Goal: Transaction & Acquisition: Obtain resource

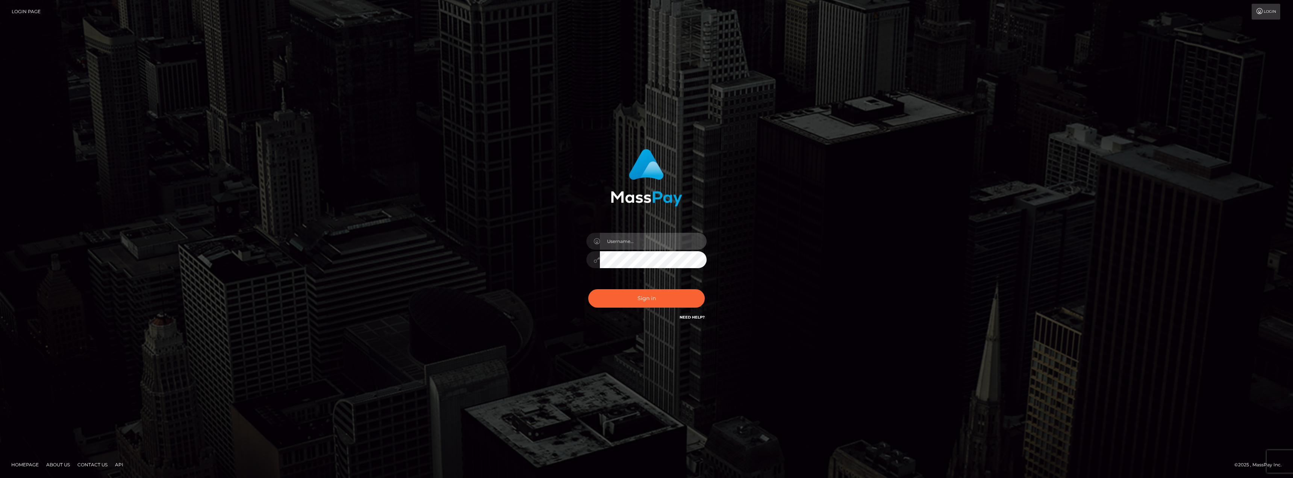
type input "AshleyMG"
click at [632, 240] on input "AshleyMG" at bounding box center [653, 241] width 107 height 17
click at [826, 264] on div "AshleyMG Sign in" at bounding box center [646, 238] width 428 height 191
click at [674, 299] on button "Sign in" at bounding box center [646, 298] width 116 height 18
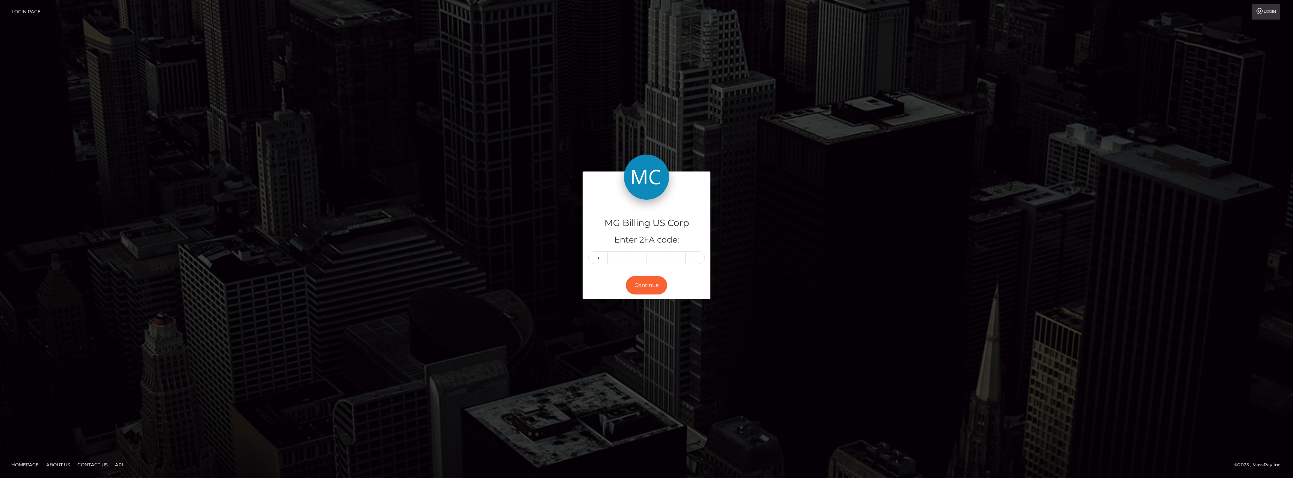
type input "5"
type input "2"
type input "3"
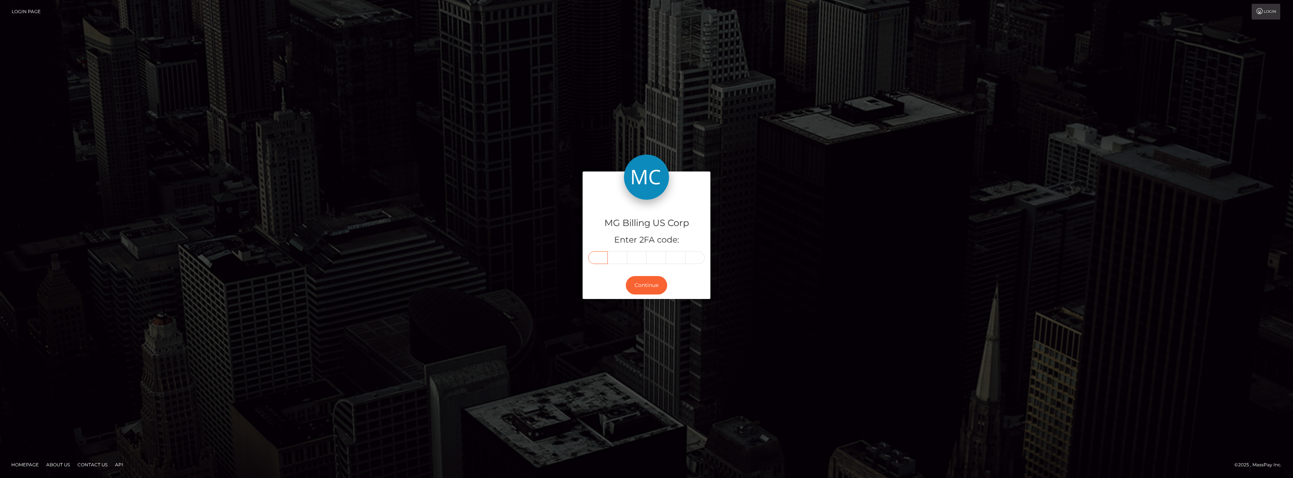
type input "5"
type input "2"
type input "3"
type input "1"
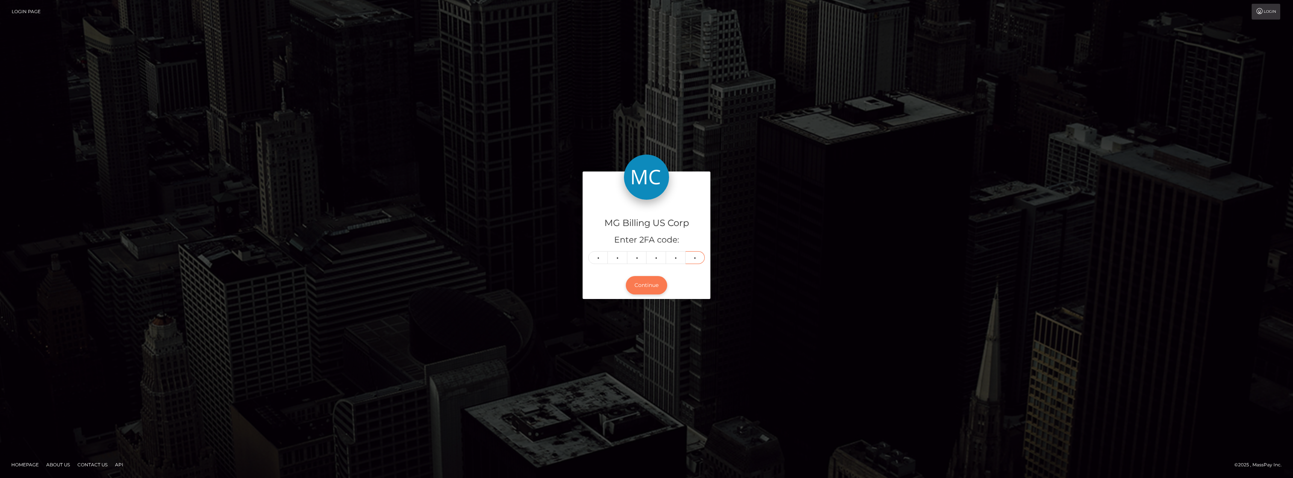
type input "3"
click at [646, 285] on button "Continue" at bounding box center [646, 285] width 41 height 18
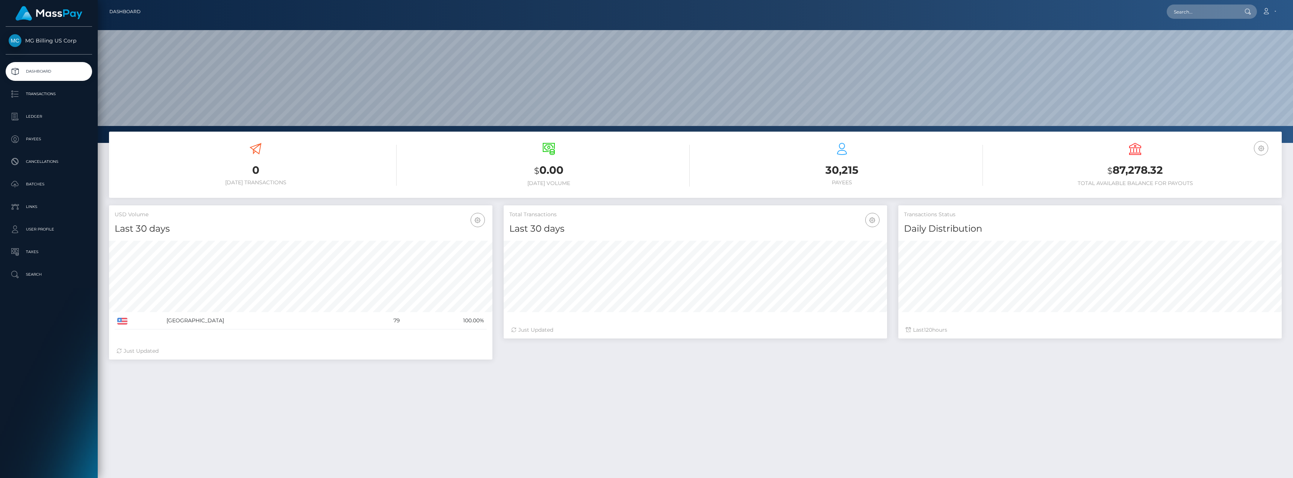
scroll to position [133, 383]
click at [41, 91] on p "Transactions" at bounding box center [49, 93] width 80 height 11
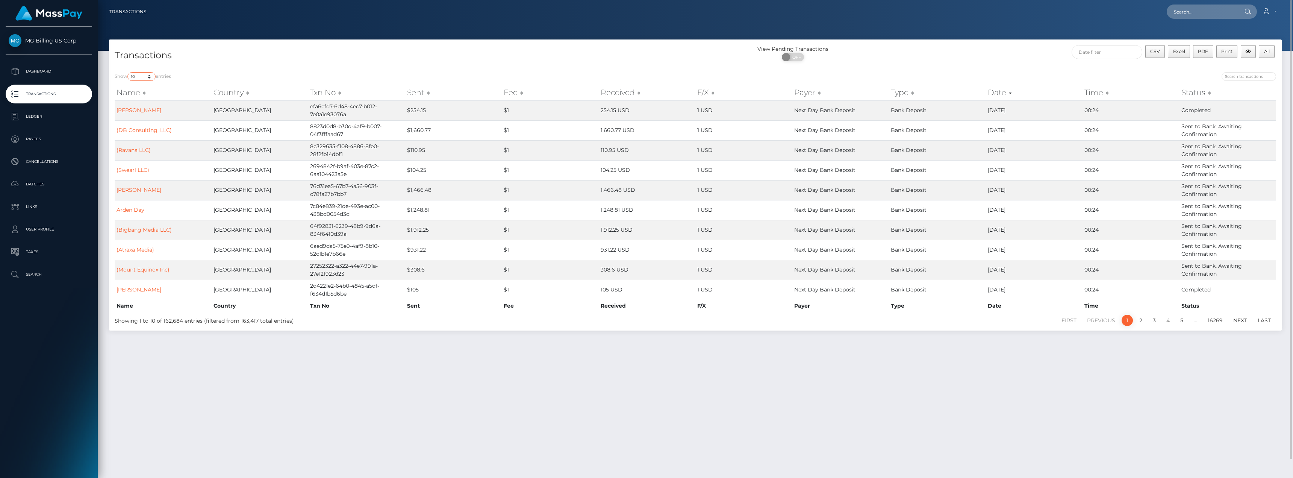
click at [150, 75] on select "10 25 50 100 250 500 1,000 3,500" at bounding box center [141, 76] width 28 height 9
select select "3500"
click at [128, 72] on select "10 25 50 100 250 500 1,000 3,500" at bounding box center [141, 76] width 28 height 9
click at [1102, 56] on input "text" at bounding box center [1106, 52] width 71 height 14
click at [1247, 162] on button "Apply" at bounding box center [1242, 161] width 20 height 9
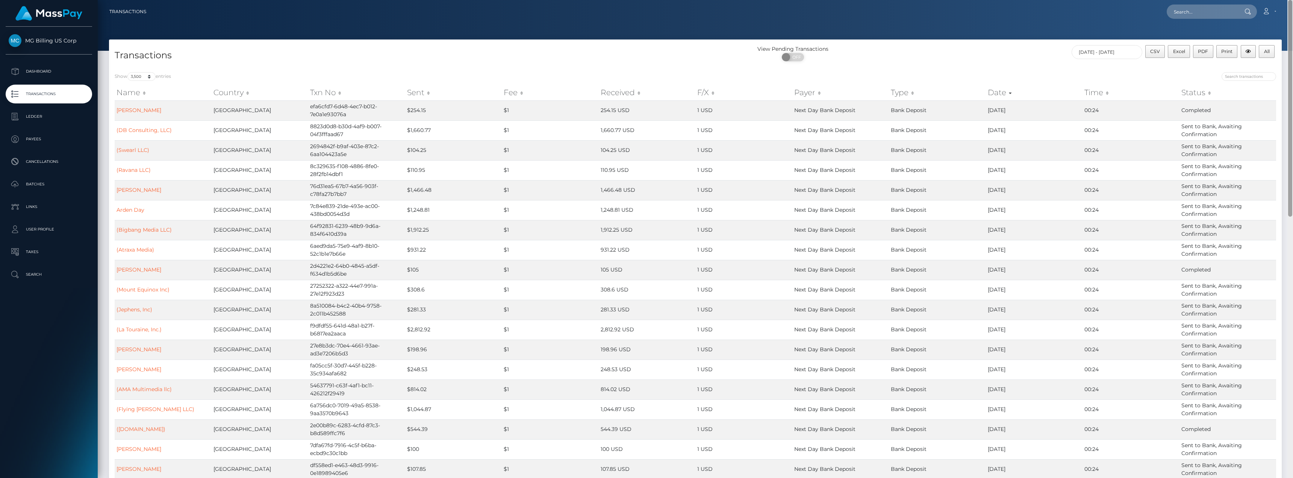
drag, startPoint x: 1291, startPoint y: 95, endPoint x: 1262, endPoint y: 30, distance: 70.8
click at [1262, 30] on div "Transactions Loading... Loading..." at bounding box center [695, 239] width 1195 height 478
click at [1093, 52] on input "08/22/2025 - 08/31/2025" at bounding box center [1106, 52] width 71 height 14
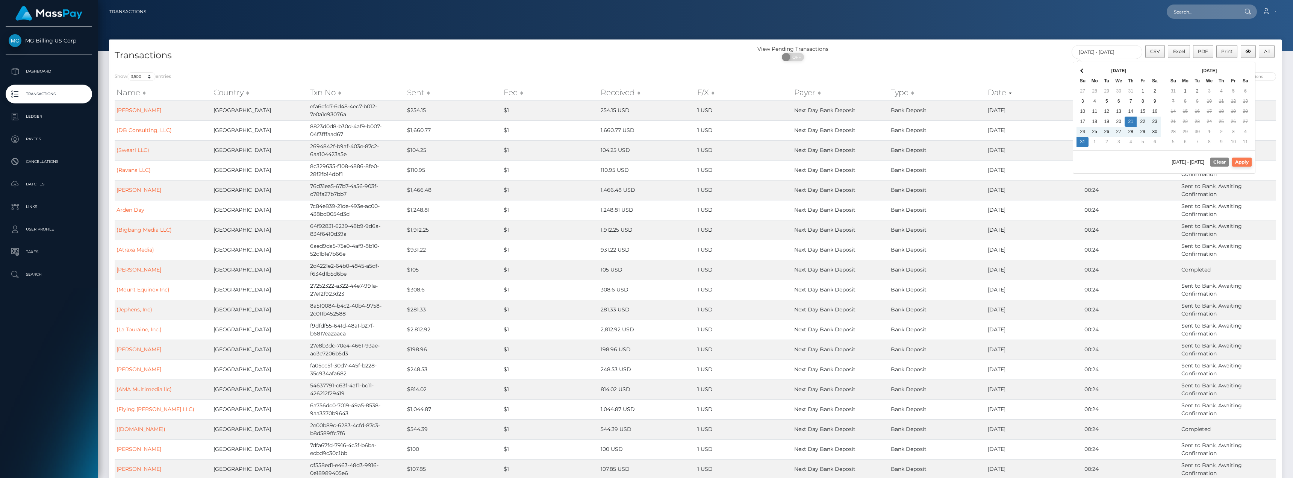
click at [1242, 163] on button "Apply" at bounding box center [1242, 161] width 20 height 9
click at [1107, 55] on input "08/21/2025 - 08/31/2025" at bounding box center [1106, 52] width 71 height 14
click at [1243, 162] on button "Apply" at bounding box center [1242, 161] width 20 height 9
type input "08/22/2025 - 09/01/2025"
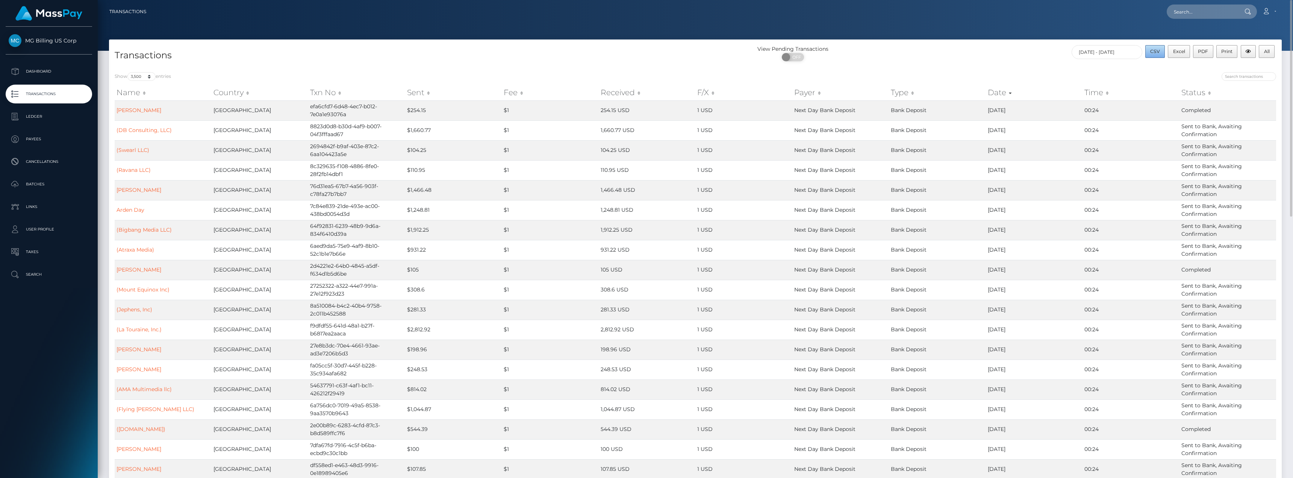
click at [1151, 49] on span "CSV" at bounding box center [1155, 51] width 10 height 6
drag, startPoint x: 37, startPoint y: 113, endPoint x: 55, endPoint y: 116, distance: 18.3
click at [37, 113] on p "Ledger" at bounding box center [49, 116] width 80 height 11
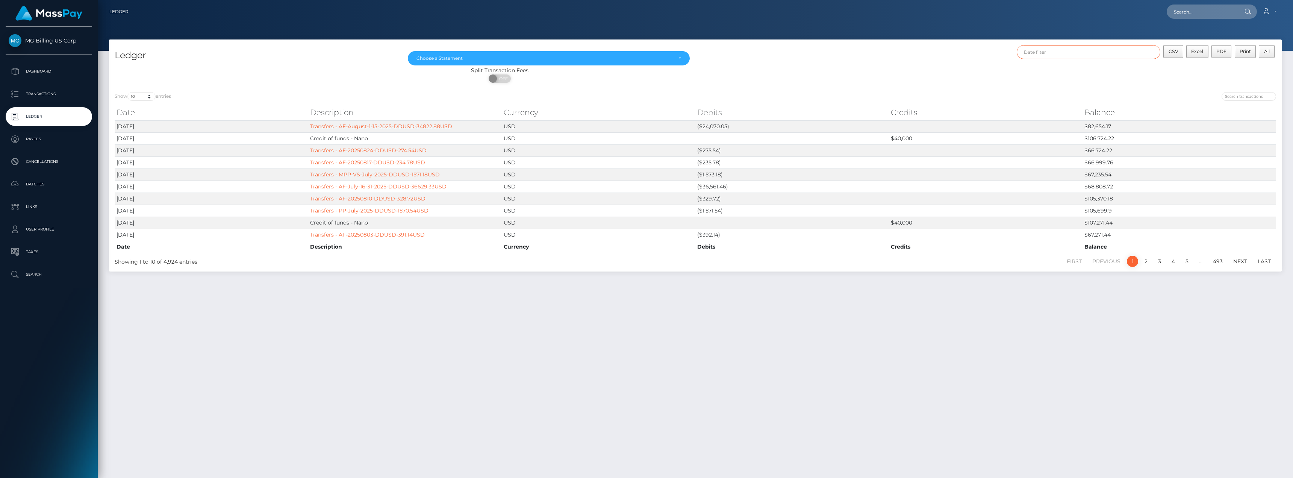
click at [1054, 51] on input "text" at bounding box center [1088, 52] width 144 height 14
click at [1162, 164] on button "Clear" at bounding box center [1164, 161] width 18 height 9
click at [1057, 49] on input "text" at bounding box center [1088, 52] width 144 height 14
click at [1182, 161] on button "Apply" at bounding box center [1186, 161] width 20 height 9
type input "08/21/2025 - 08/31/2025"
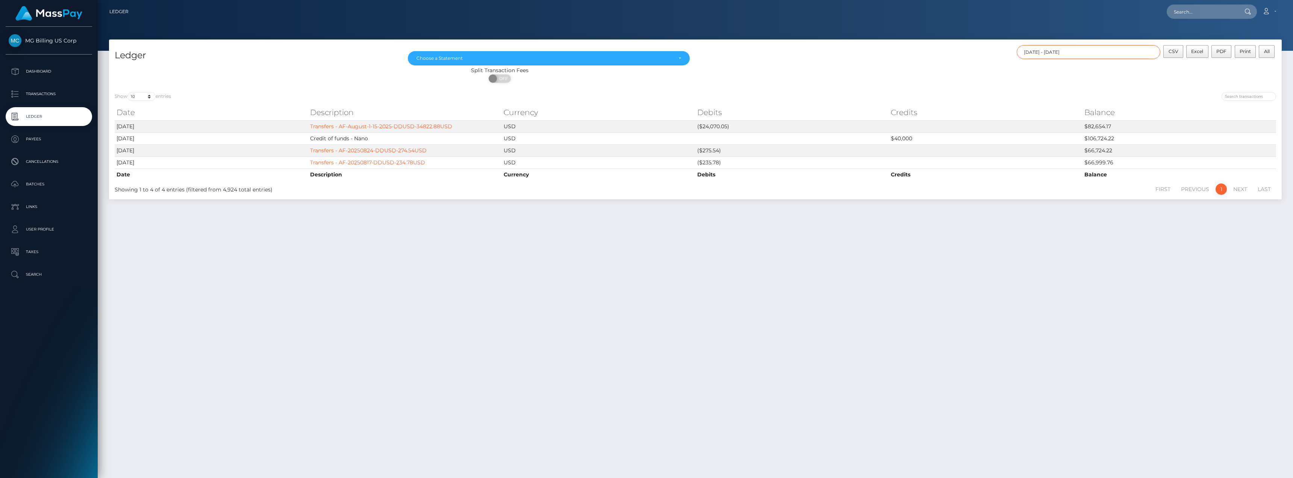
click at [1109, 55] on input "08/21/2025 - 08/31/2025" at bounding box center [1088, 52] width 144 height 14
click at [1167, 163] on button "Clear" at bounding box center [1164, 161] width 18 height 9
click at [1065, 52] on input "text" at bounding box center [1088, 52] width 144 height 14
click at [1190, 160] on button "Apply" at bounding box center [1186, 161] width 20 height 9
type input "08/22/2025 - 09/01/2025"
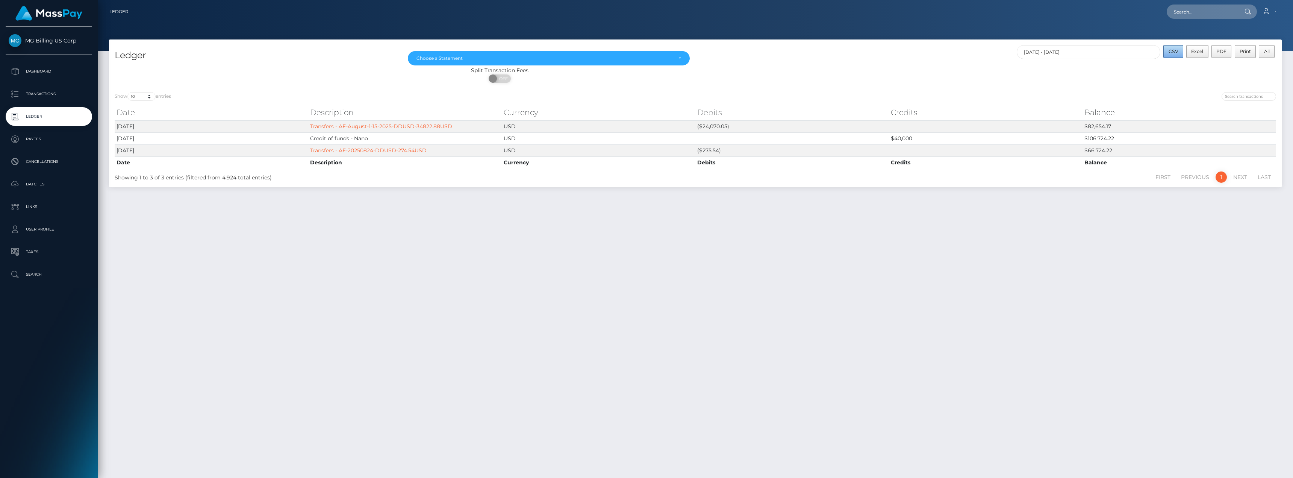
click at [1176, 54] on span "CSV" at bounding box center [1173, 51] width 10 height 6
click at [58, 92] on p "Transactions" at bounding box center [49, 93] width 80 height 11
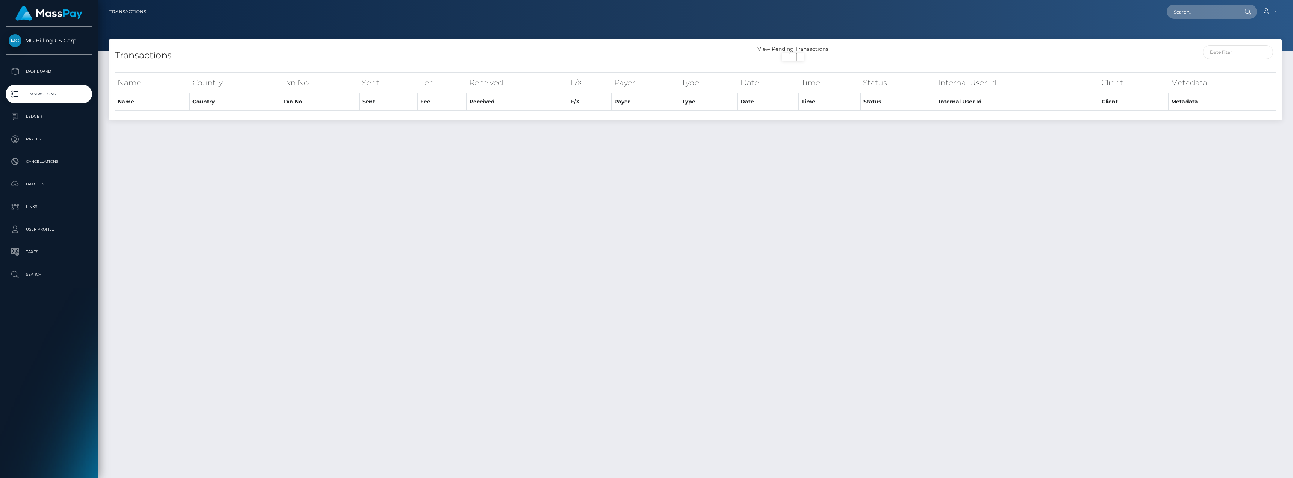
select select "3500"
click at [859, 185] on div "Transactions View Pending Transactions ON OFF Show 10 25 50 100 250 500 1,000 3…" at bounding box center [695, 254] width 1195 height 431
click at [57, 185] on p "Batches" at bounding box center [49, 183] width 80 height 11
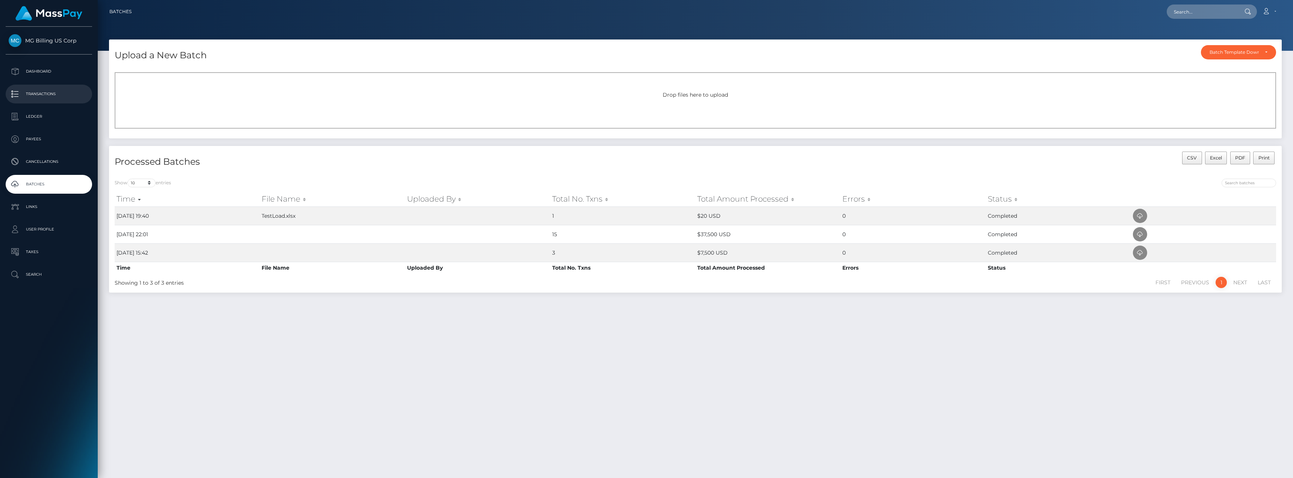
click at [46, 92] on p "Transactions" at bounding box center [49, 93] width 80 height 11
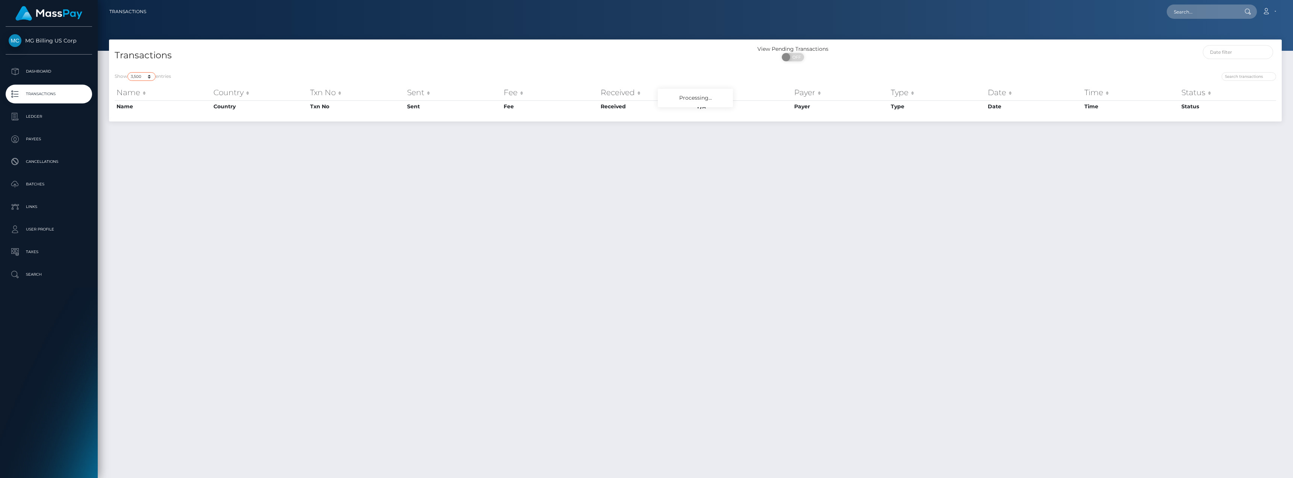
click at [150, 74] on select "10 25 50 100 250 500 1,000 3,500" at bounding box center [141, 76] width 28 height 9
select select "10"
click at [128, 72] on select "10 25 50 100 250 500 1,000 3,500" at bounding box center [141, 76] width 28 height 9
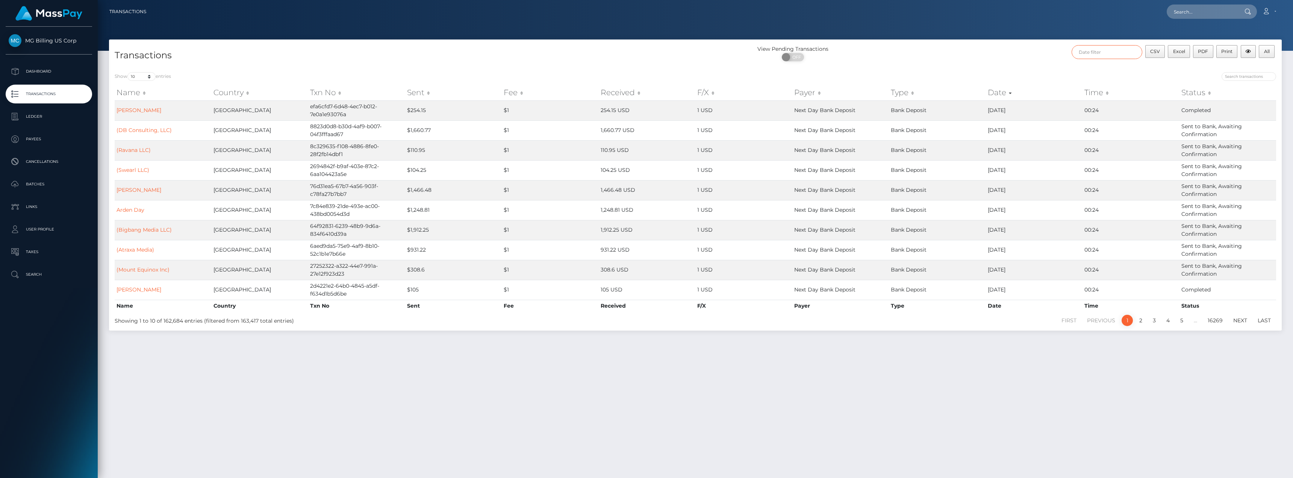
click at [1096, 51] on input "text" at bounding box center [1106, 52] width 71 height 14
click at [1214, 163] on button "Clear" at bounding box center [1219, 161] width 18 height 9
click at [1120, 50] on input "text" at bounding box center [1106, 52] width 71 height 14
click at [1244, 161] on button "Apply" at bounding box center [1242, 161] width 20 height 9
type input "08/22/2025 - 09/01/2025"
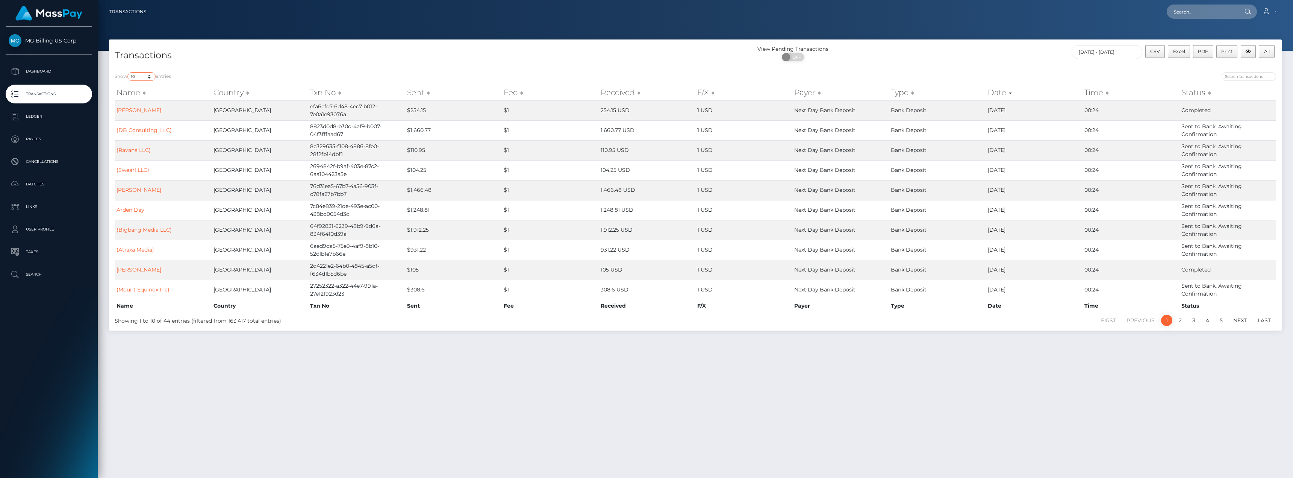
click at [152, 77] on select "10 25 50 100 250 500 1,000 3,500" at bounding box center [141, 76] width 28 height 9
click at [128, 72] on select "10 25 50 100 250 500 1,000 3,500" at bounding box center [141, 76] width 28 height 9
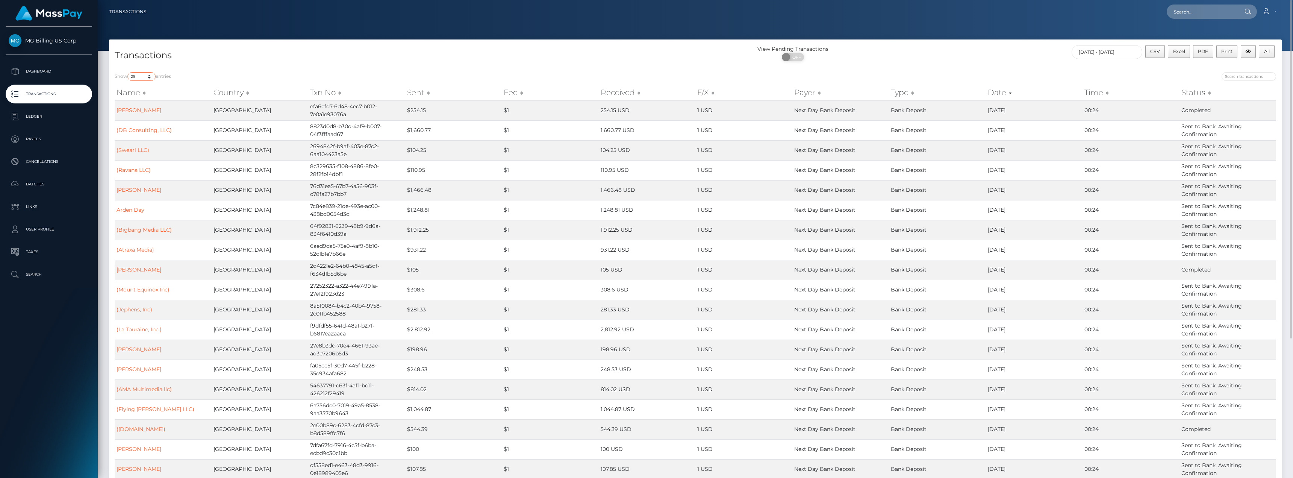
click at [145, 77] on select "10 25 50 100 250 500 1,000 3,500" at bounding box center [141, 76] width 28 height 9
select select "50"
click at [128, 72] on select "10 25 50 100 250 500 1,000 3,500" at bounding box center [141, 76] width 28 height 9
click at [1248, 54] on icon "button" at bounding box center [1247, 51] width 5 height 5
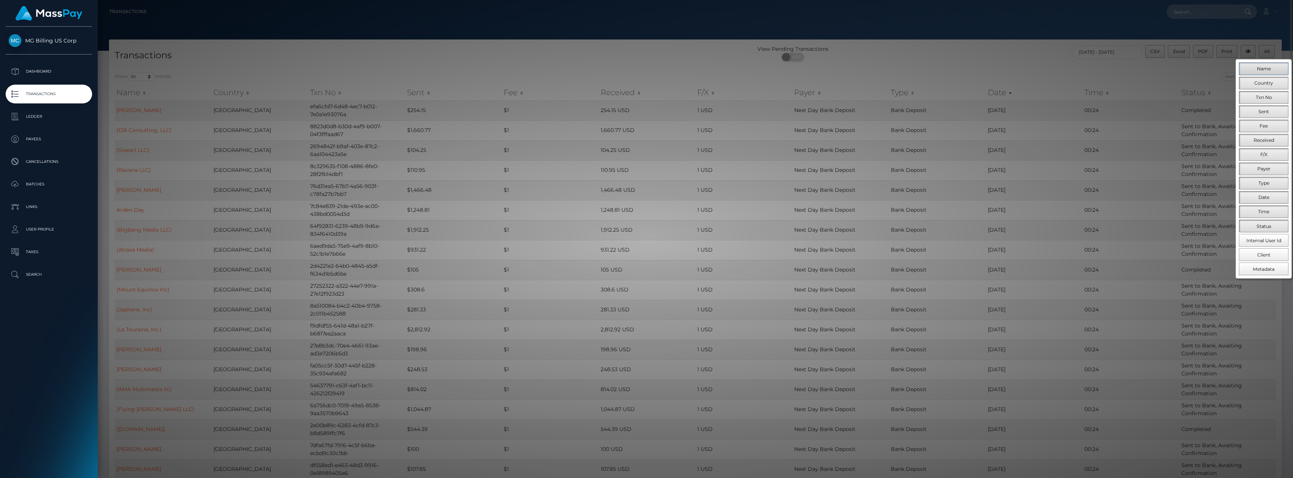
click at [1256, 68] on button "Name" at bounding box center [1263, 68] width 50 height 13
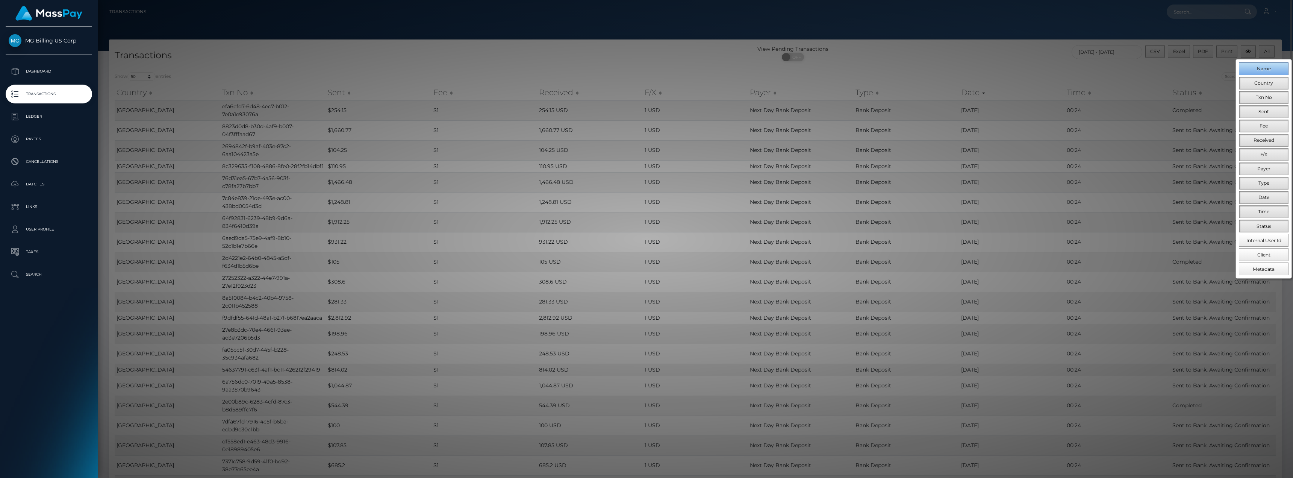
click at [1256, 68] on button "Name" at bounding box center [1263, 68] width 50 height 13
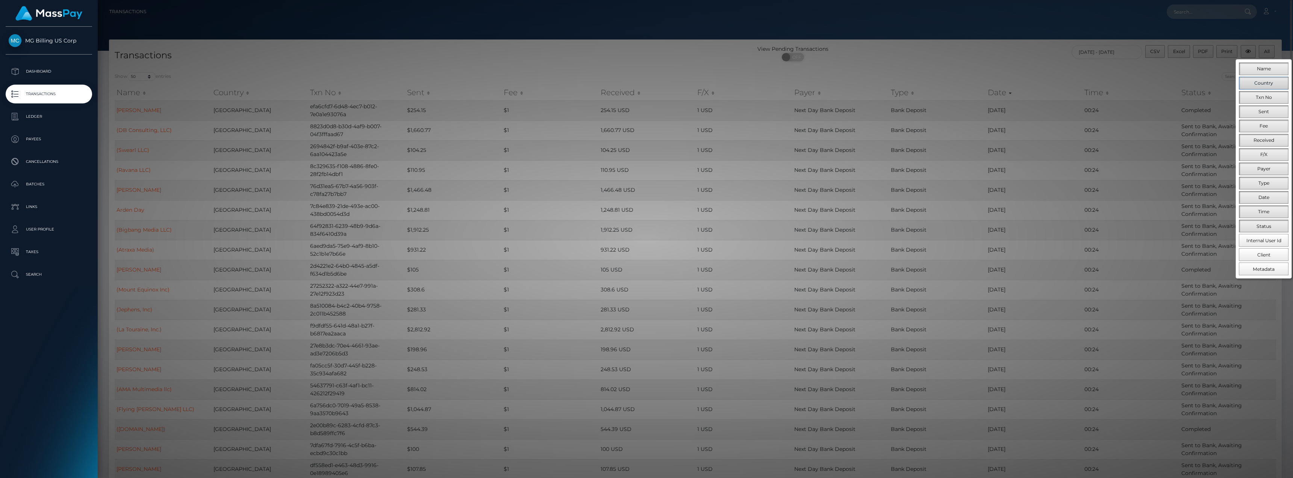
click at [1254, 83] on button "Country" at bounding box center [1263, 83] width 50 height 13
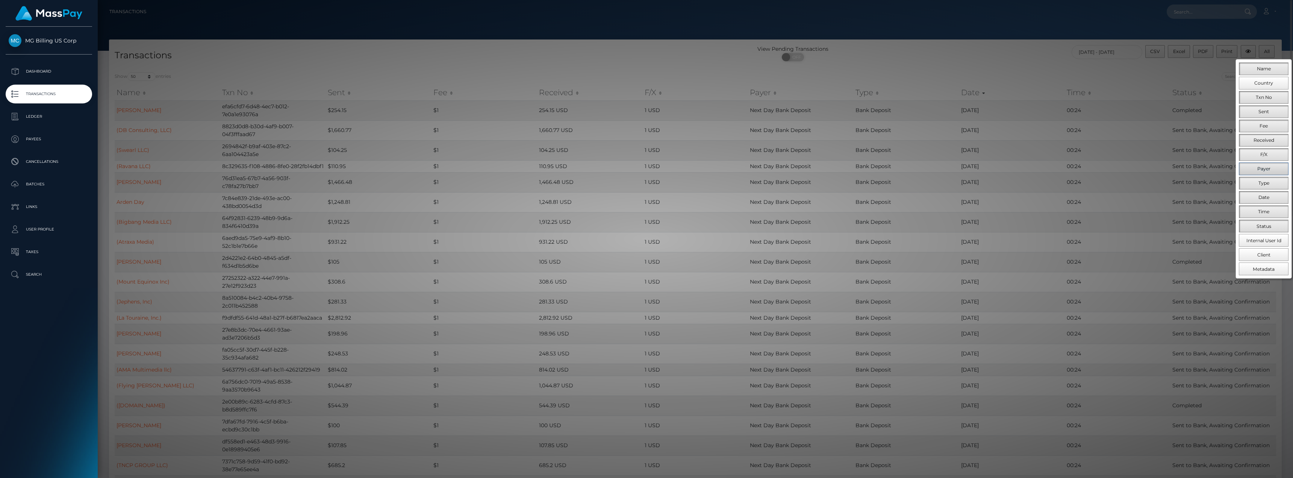
click at [1264, 167] on span "Payer" at bounding box center [1263, 169] width 13 height 6
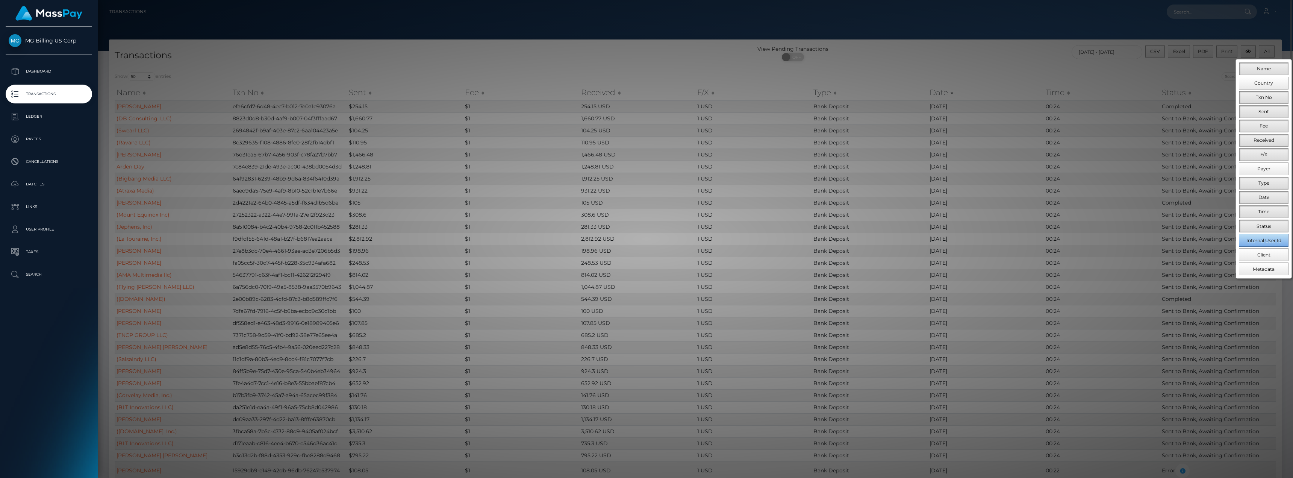
click at [1267, 239] on span "Internal User Id" at bounding box center [1263, 240] width 35 height 6
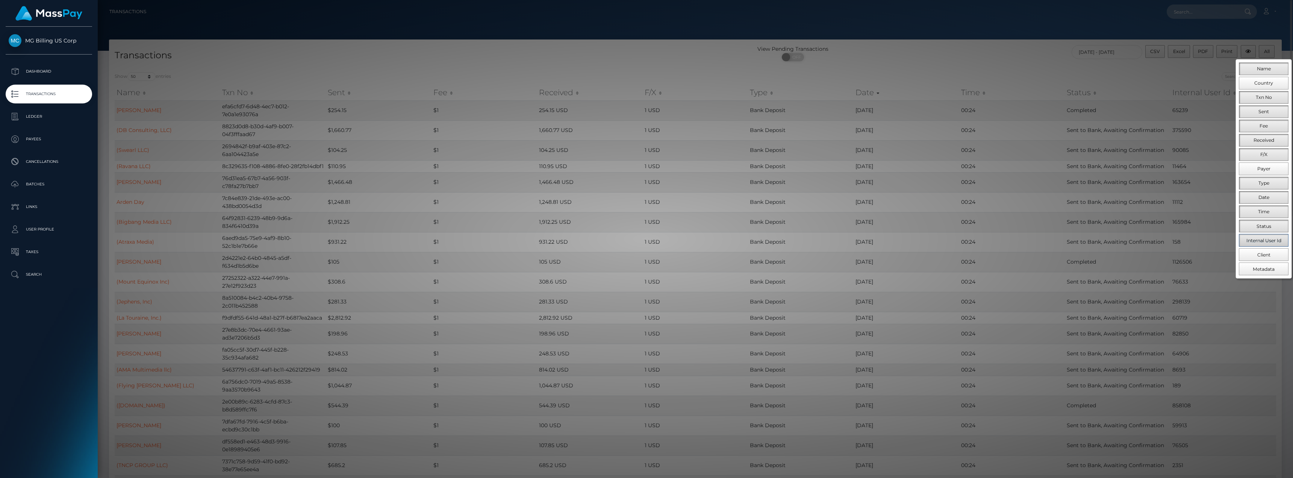
click at [1267, 239] on span "Internal User Id" at bounding box center [1263, 240] width 35 height 6
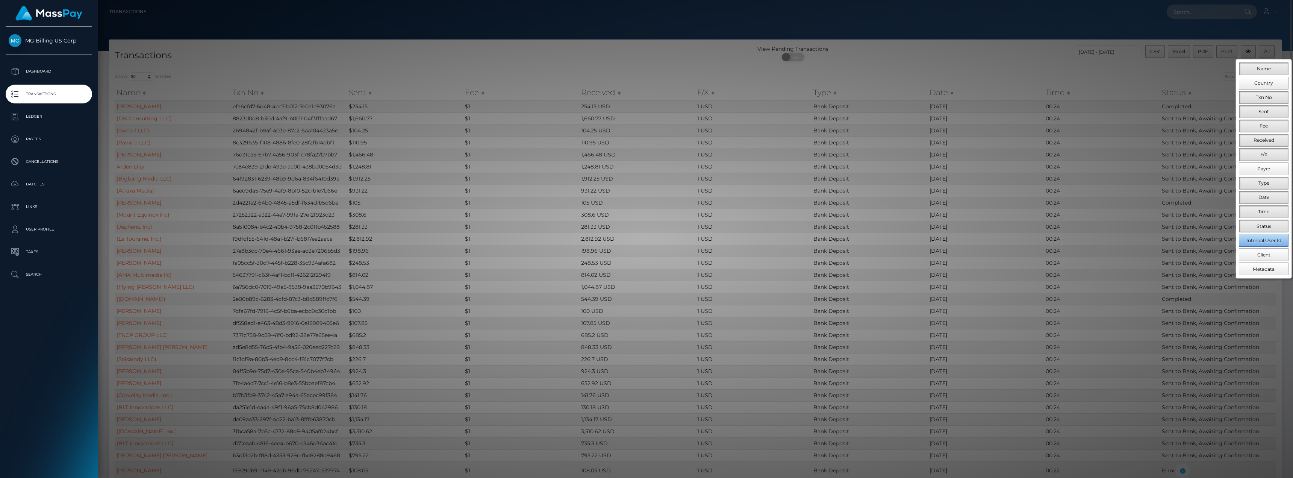
click at [1267, 239] on span "Internal User Id" at bounding box center [1263, 240] width 35 height 6
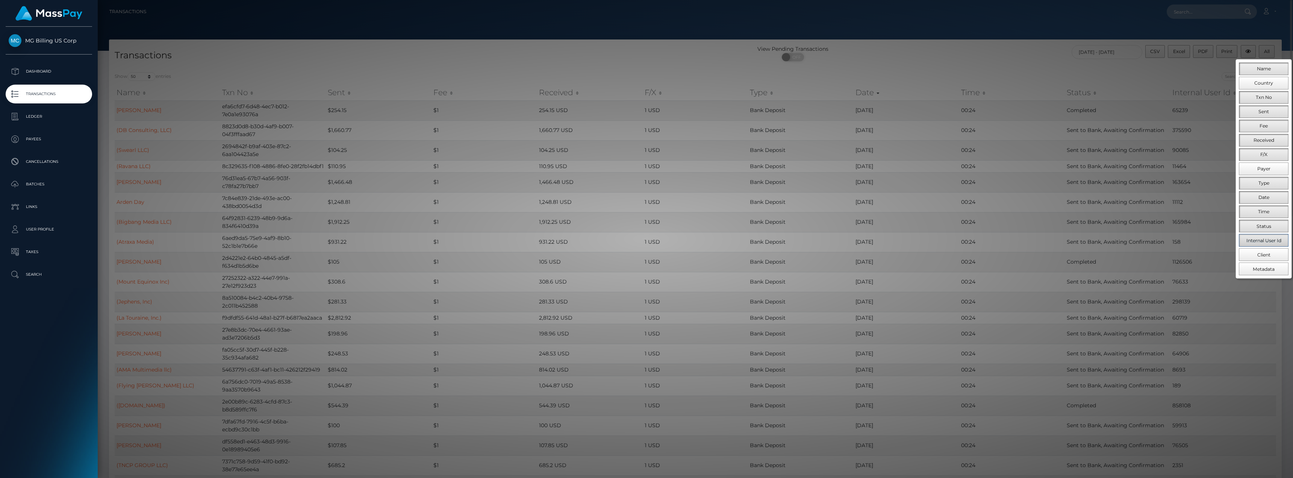
click at [1267, 239] on span "Internal User Id" at bounding box center [1263, 240] width 35 height 6
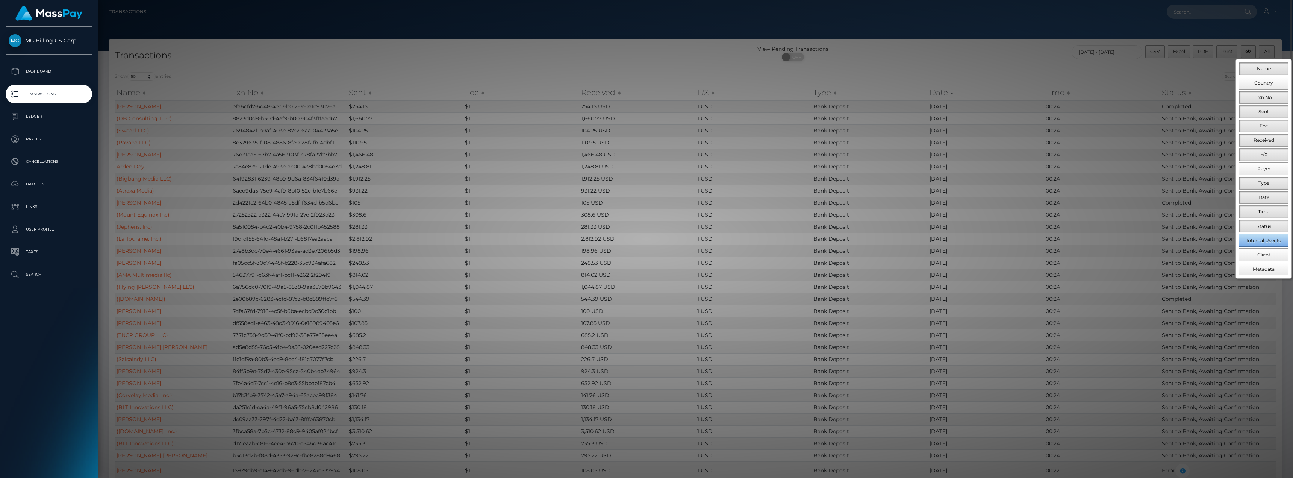
click at [1267, 239] on span "Internal User Id" at bounding box center [1263, 240] width 35 height 6
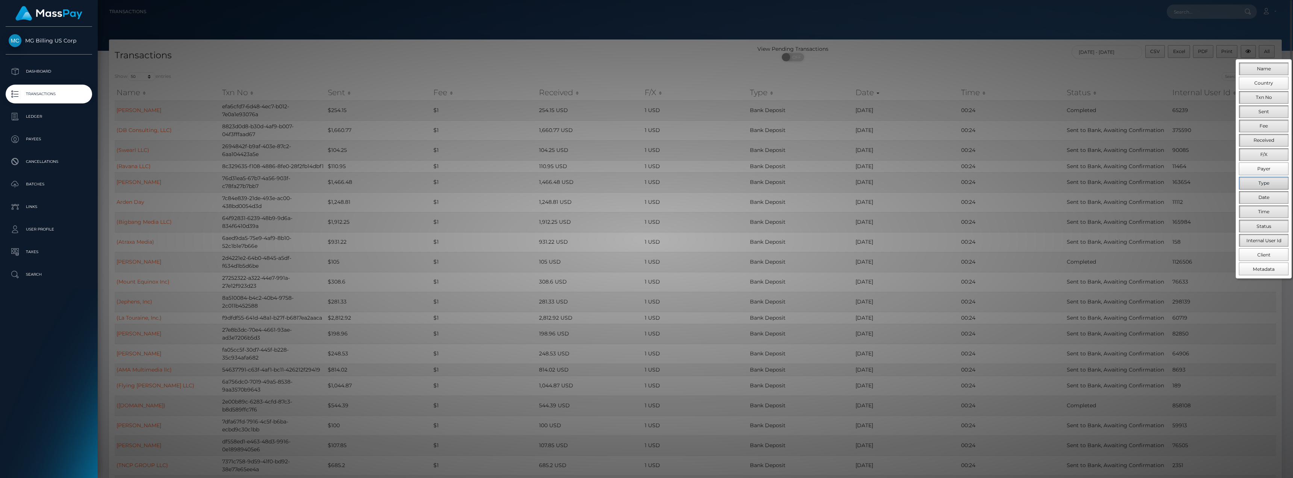
click at [1267, 184] on span "Type" at bounding box center [1263, 183] width 11 height 6
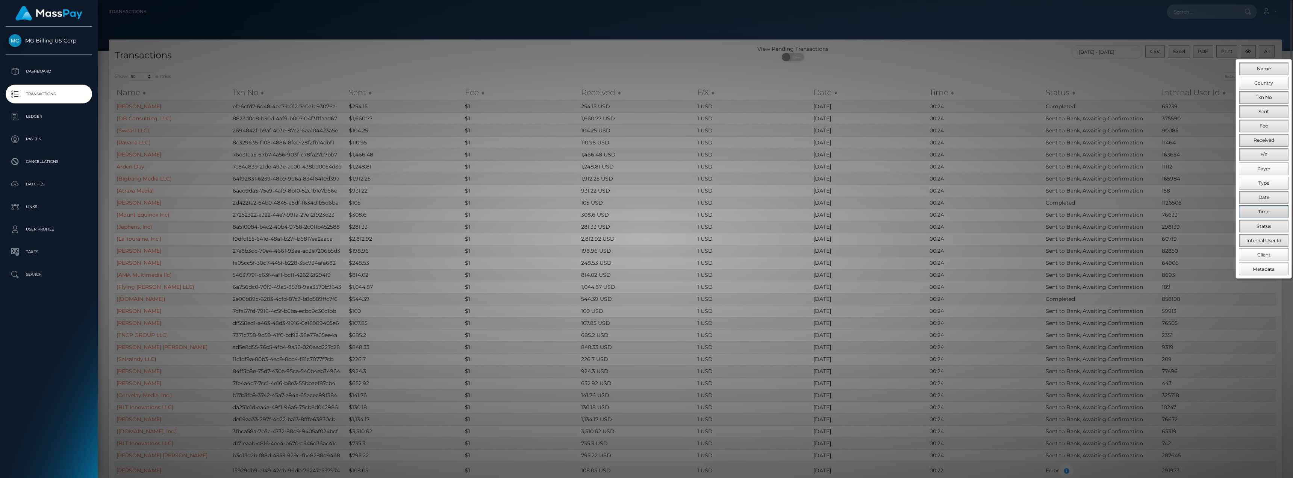
click at [1261, 213] on span "Time" at bounding box center [1263, 212] width 11 height 6
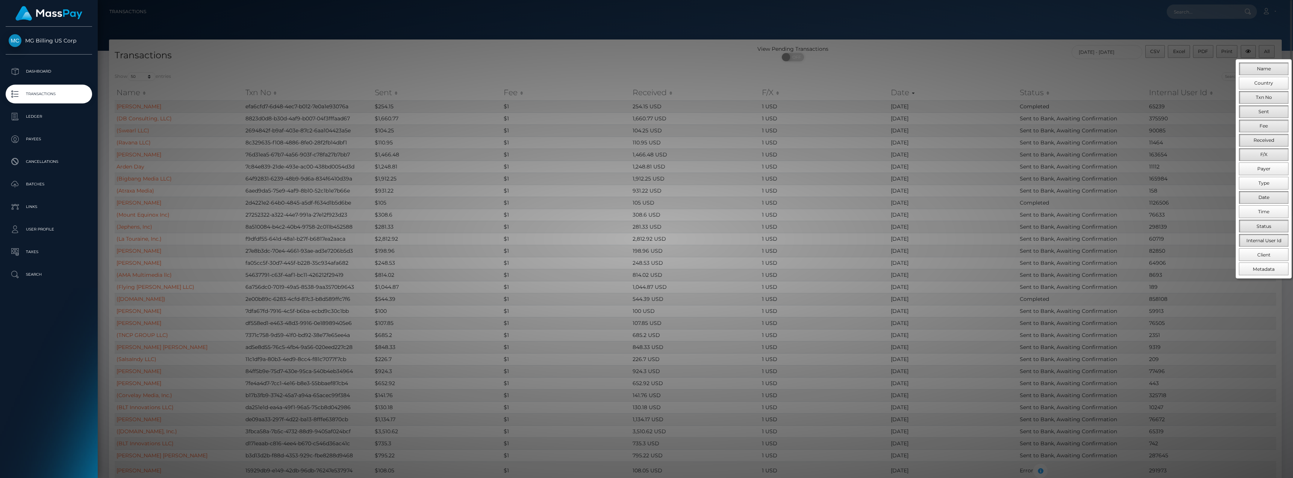
click at [1075, 72] on div at bounding box center [646, 239] width 1293 height 478
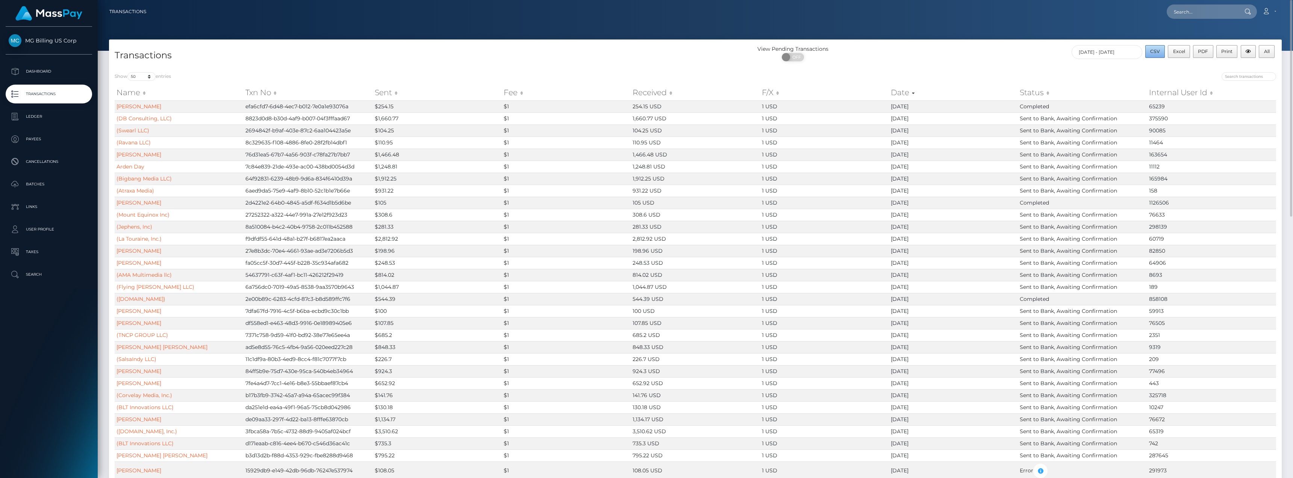
click at [1160, 51] on span "CSV" at bounding box center [1155, 51] width 10 height 6
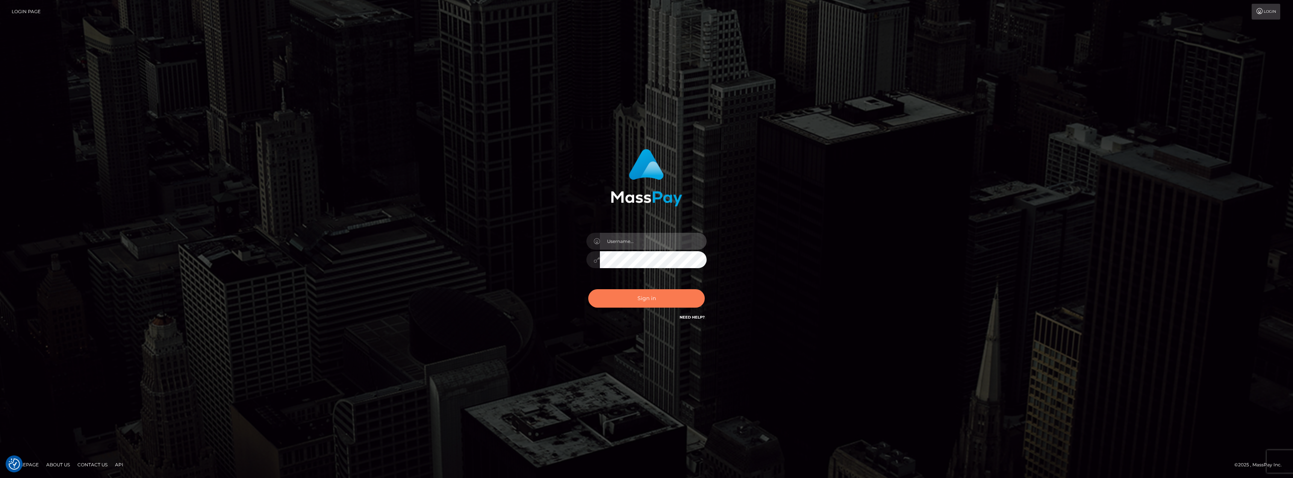
type input "AshleyMG"
click at [658, 300] on button "Sign in" at bounding box center [646, 298] width 116 height 18
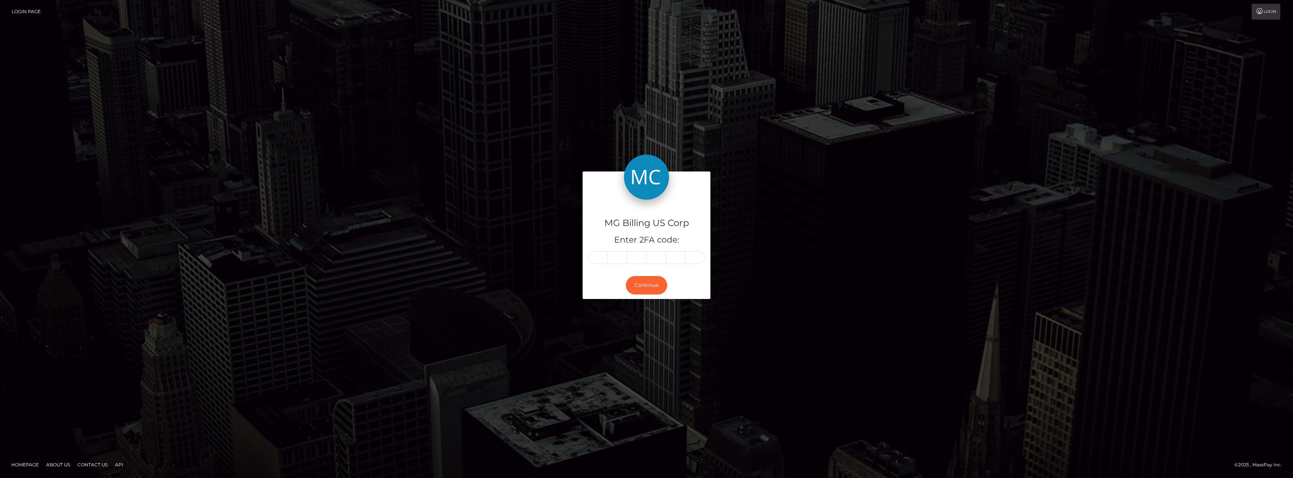
click at [599, 257] on input "text" at bounding box center [598, 257] width 20 height 13
type input "3"
type input "1"
type input "3"
type input "1"
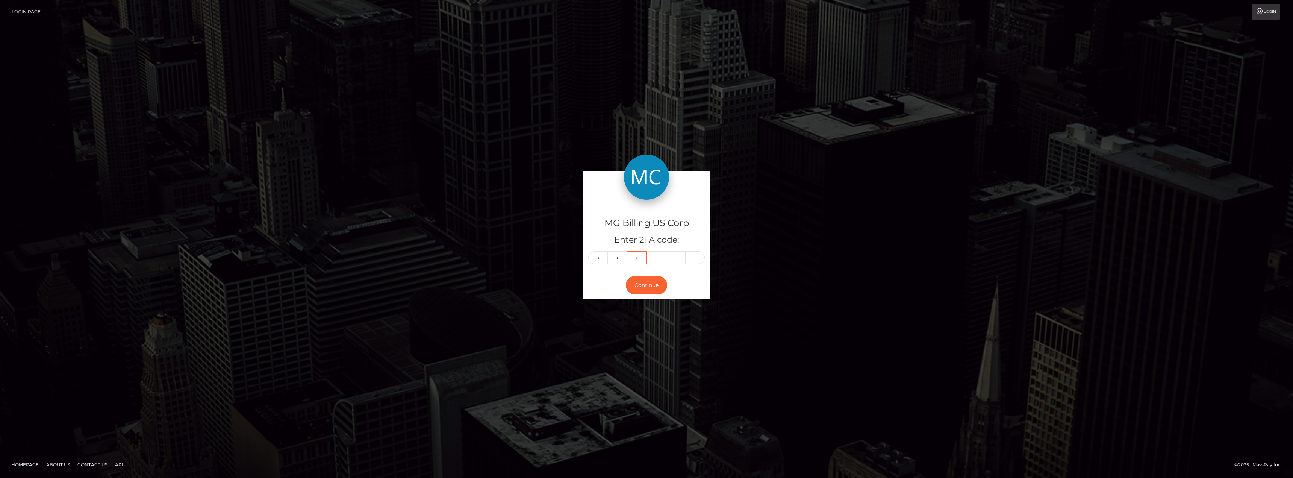
type input "2"
type input "4"
type input "5"
type input "7"
click at [648, 278] on button "Continue" at bounding box center [646, 285] width 41 height 18
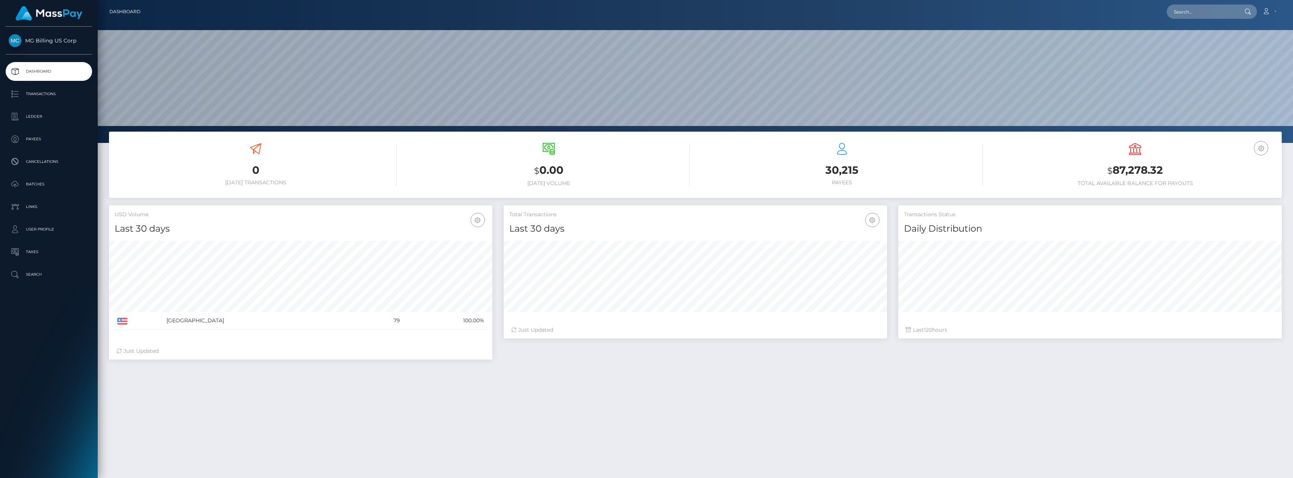
scroll to position [133, 383]
click at [41, 91] on p "Transactions" at bounding box center [49, 93] width 80 height 11
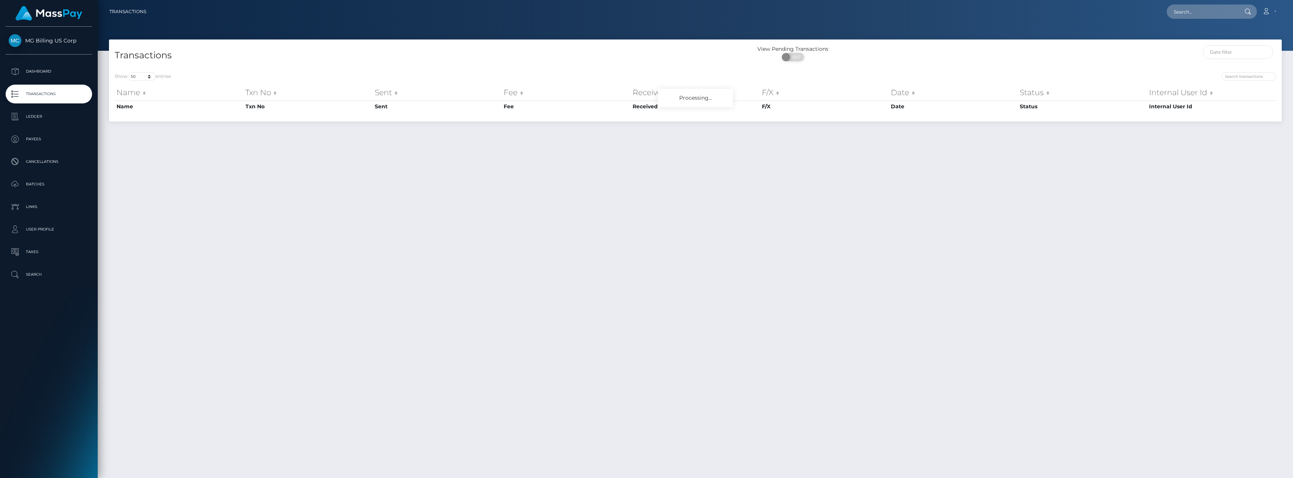
select select "50"
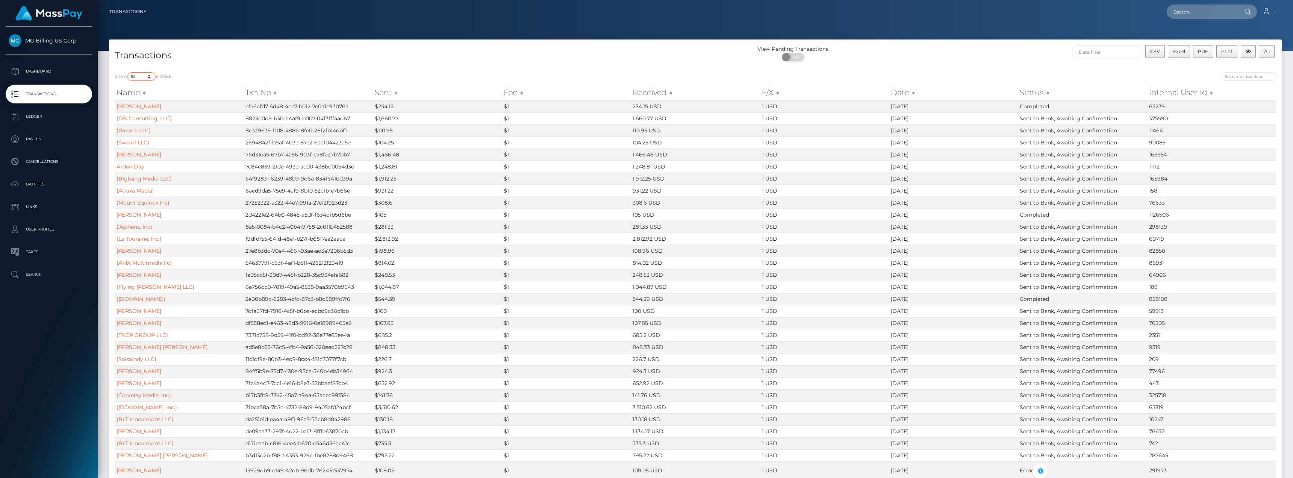
click at [150, 78] on select "10 25 50 100 250 500 1,000 3,500" at bounding box center [141, 76] width 28 height 9
click at [513, 77] on div "Show 10 25 50 100 250 500 1,000 3,500 entries" at bounding box center [402, 77] width 575 height 11
click at [1102, 53] on input "text" at bounding box center [1106, 52] width 71 height 14
click at [1244, 160] on button "Apply" at bounding box center [1242, 161] width 20 height 9
type input "08/22/2025 - 09/01/2025"
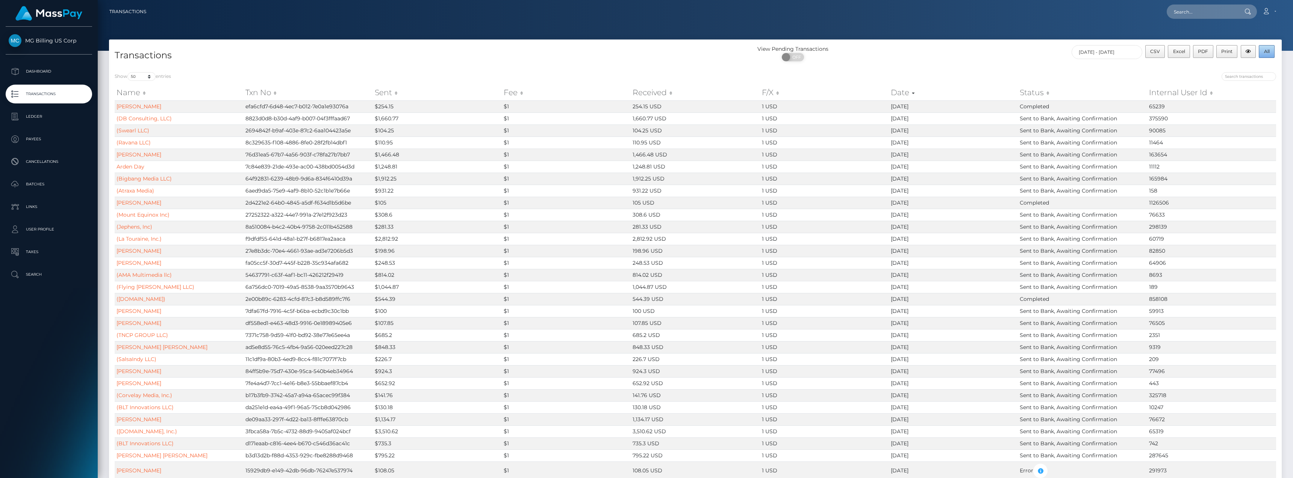
click at [1269, 50] on span "All" at bounding box center [1267, 51] width 6 height 6
click at [1254, 52] on button "button" at bounding box center [1247, 51] width 15 height 13
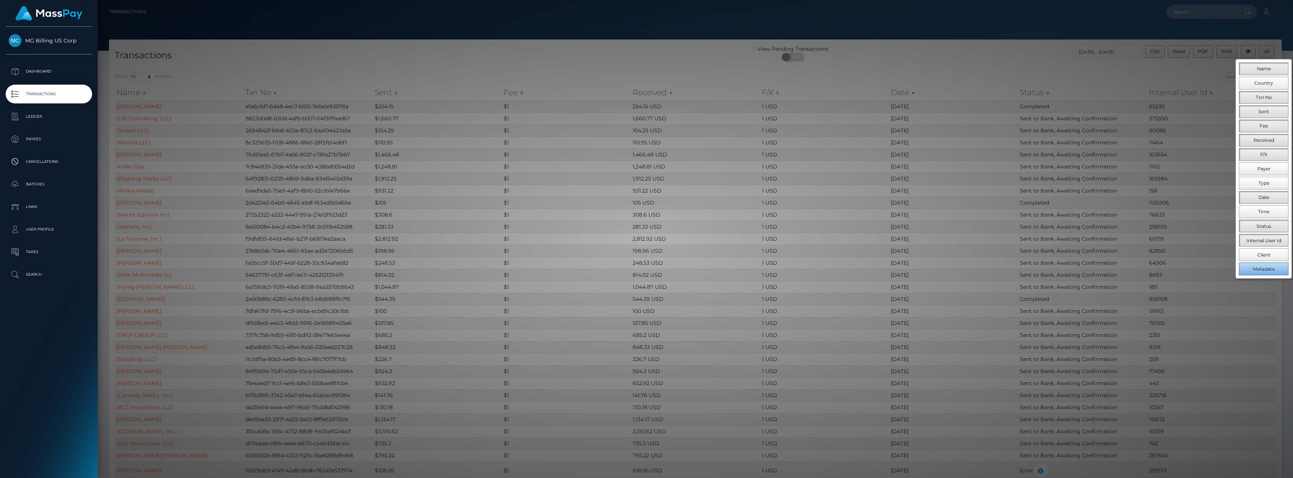
click at [1253, 269] on span "Metadata" at bounding box center [1263, 269] width 22 height 6
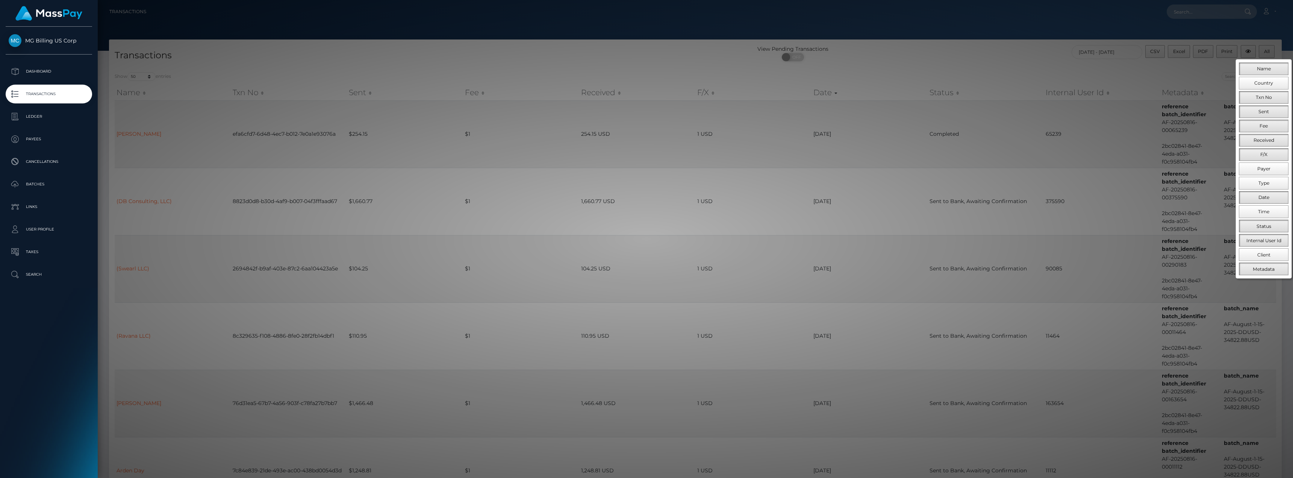
click at [502, 70] on div at bounding box center [646, 239] width 1293 height 478
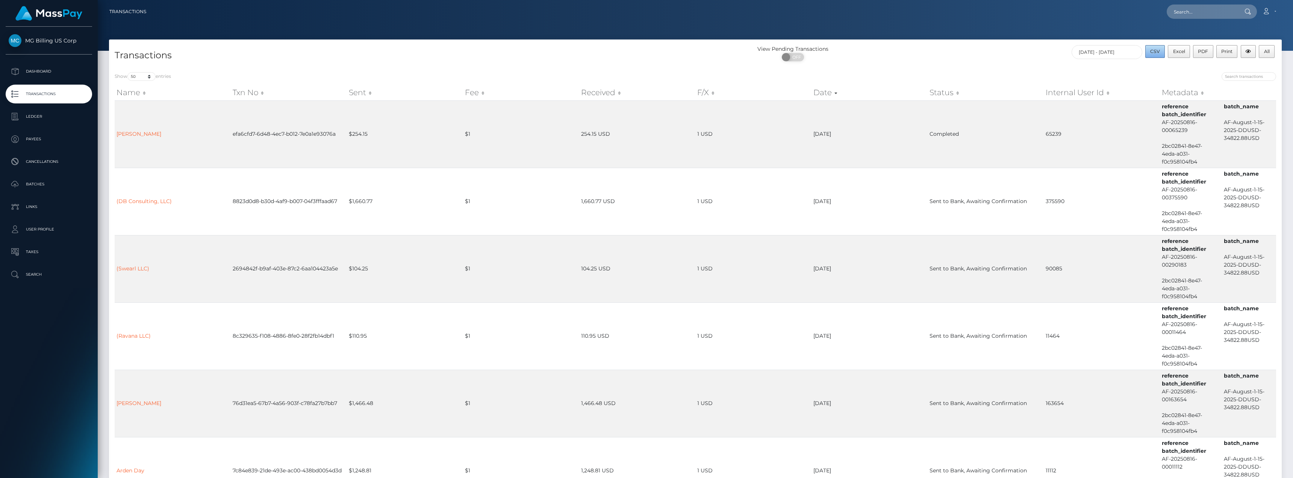
click at [1155, 52] on span "CSV" at bounding box center [1155, 51] width 10 height 6
